Goal: Navigation & Orientation: Find specific page/section

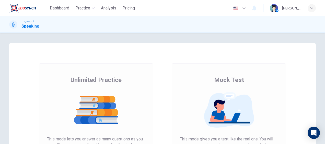
click at [293, 11] on div "[PERSON_NAME]" at bounding box center [291, 8] width 19 height 6
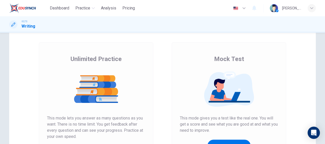
scroll to position [51, 0]
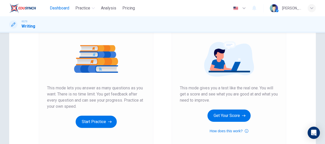
click at [64, 6] on span "Dashboard" at bounding box center [59, 8] width 19 height 6
